Goal: Book appointment/travel/reservation

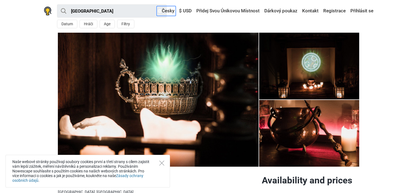
click at [167, 9] on link "Česky" at bounding box center [165, 11] width 19 height 10
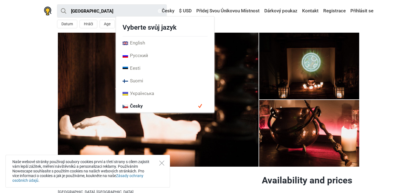
click at [142, 106] on span "Česky" at bounding box center [132, 106] width 20 height 6
click at [25, 66] on section "1 2 3 4 5 6 7" at bounding box center [208, 100] width 417 height 134
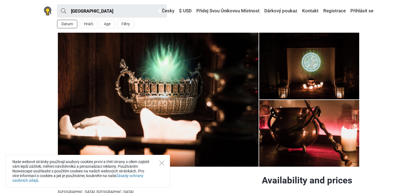
click at [68, 24] on button "Datum" at bounding box center [67, 24] width 20 height 8
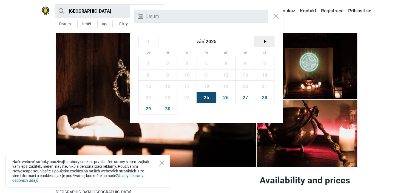
click at [262, 41] on span ">" at bounding box center [264, 41] width 19 height 11
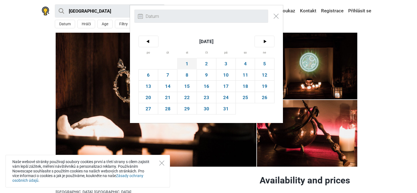
click at [187, 61] on span "1" at bounding box center [186, 63] width 19 height 11
type input "[DATE] (st)"
